Goal: Obtain resource: Download file/media

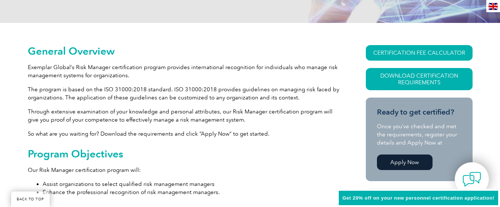
scroll to position [185, 0]
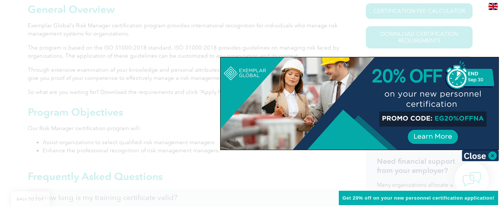
click at [114, 63] on div at bounding box center [250, 103] width 500 height 207
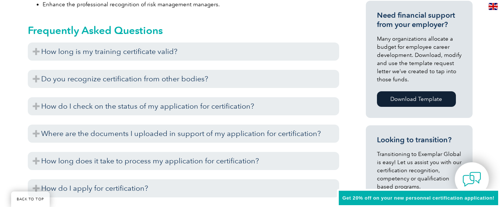
scroll to position [333, 0]
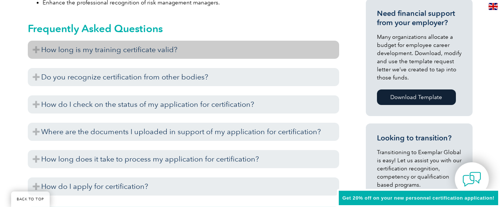
click at [156, 46] on h3 "How long is my training certificate valid?" at bounding box center [183, 50] width 311 height 18
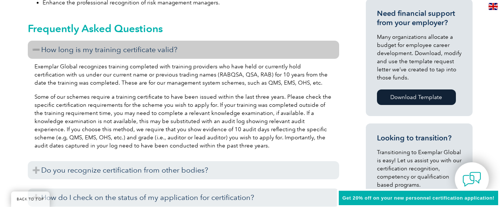
click at [159, 46] on h3 "How long is my training certificate valid?" at bounding box center [183, 50] width 311 height 18
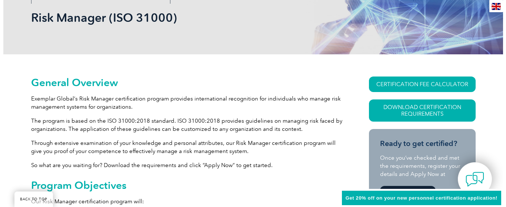
scroll to position [111, 0]
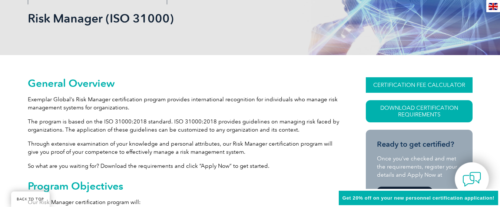
click at [405, 84] on link "CERTIFICATION FEE CALCULATOR" at bounding box center [419, 85] width 107 height 16
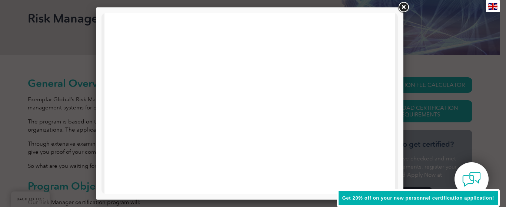
scroll to position [259, 0]
click at [405, 7] on link at bounding box center [403, 7] width 13 height 13
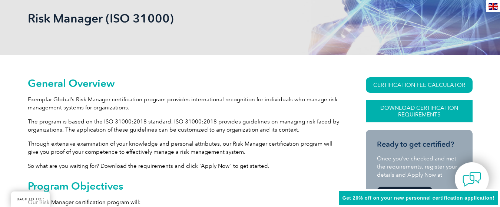
click at [423, 111] on link "Download Certification Requirements" at bounding box center [419, 111] width 107 height 22
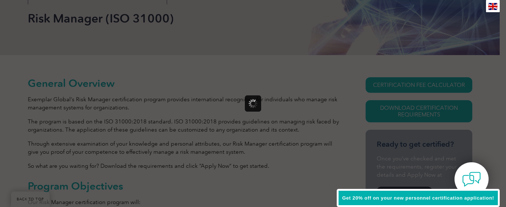
scroll to position [0, 0]
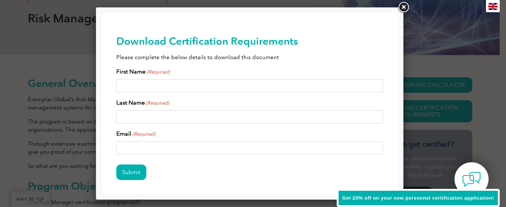
click at [181, 80] on input "First Name (Required)" at bounding box center [249, 85] width 267 height 13
type input "[PERSON_NAME]"
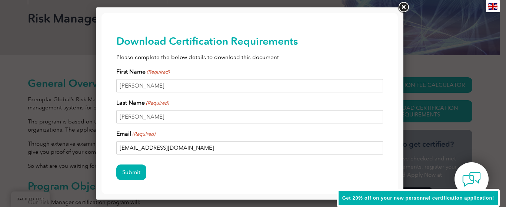
drag, startPoint x: 139, startPoint y: 149, endPoint x: 91, endPoint y: 149, distance: 47.8
click at [101, 149] on html "BACK TO TOP Leading the way to excellence Search" at bounding box center [249, 119] width 296 height 213
type input "[EMAIL_ADDRESS][PERSON_NAME][DOMAIN_NAME]"
click at [119, 165] on input "Submit" at bounding box center [131, 173] width 30 height 16
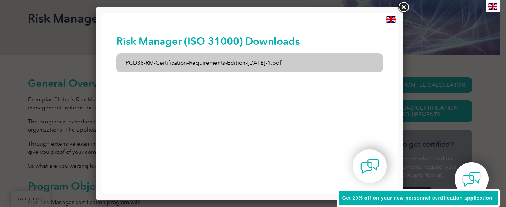
click at [216, 63] on link "PCD38-RM-Certification-Requirements-Edition-[DATE]-1.pdf" at bounding box center [249, 62] width 267 height 19
